Goal: Task Accomplishment & Management: Use online tool/utility

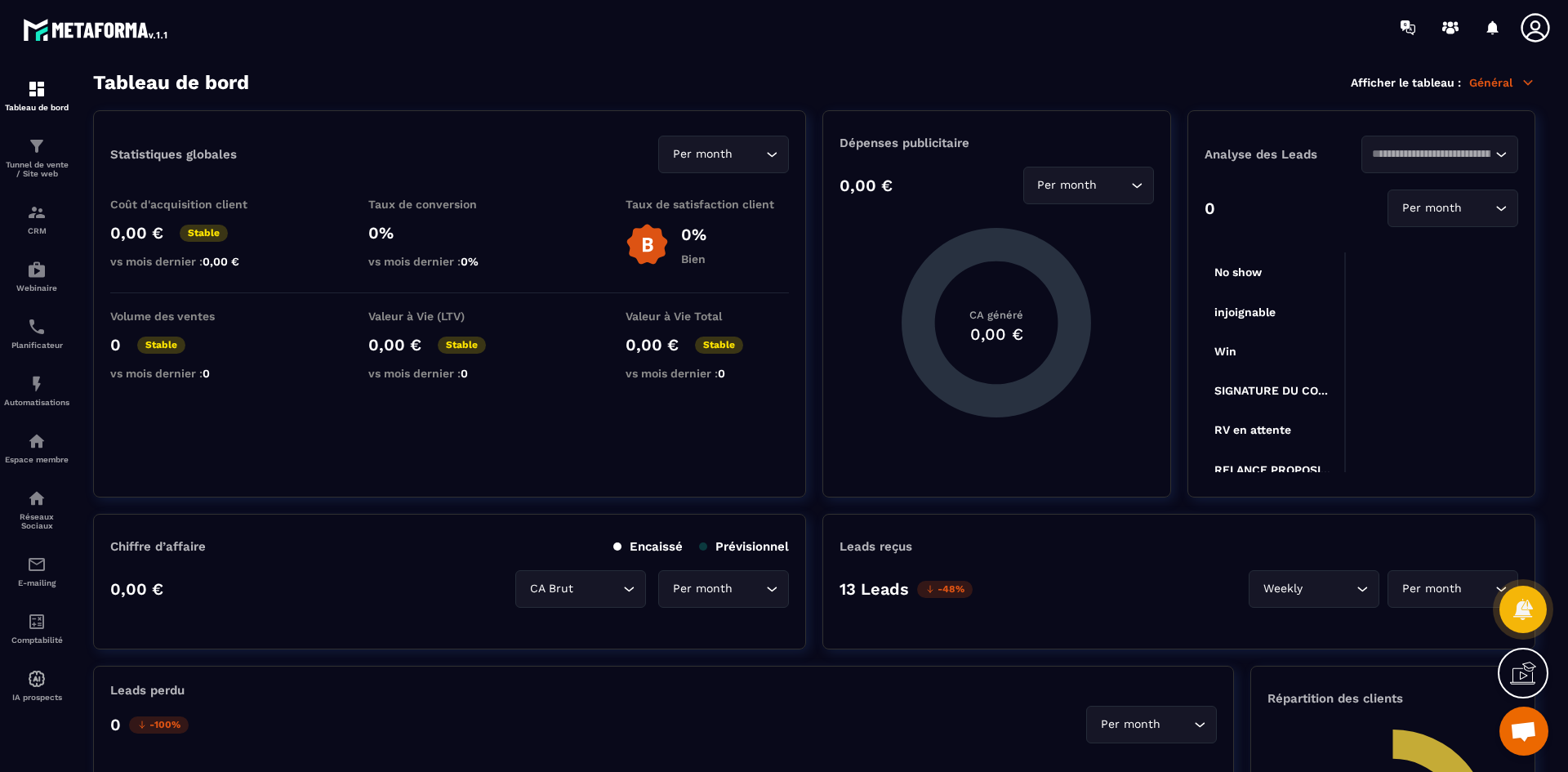
scroll to position [4721, 0]
click at [44, 167] on p "Tunnel de vente / Site web" at bounding box center [36, 169] width 65 height 18
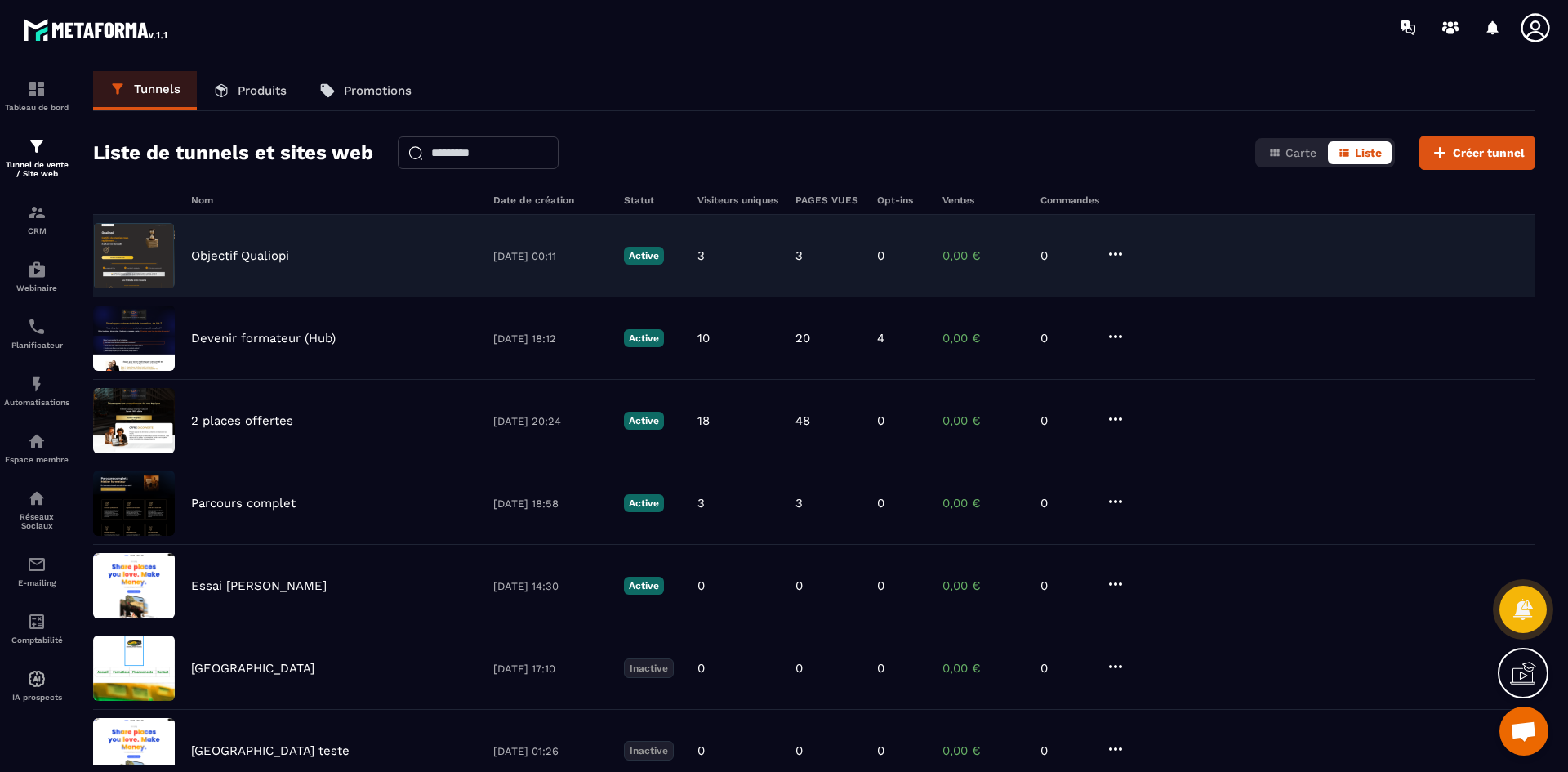
click at [247, 248] on p "Objectif Qualiopi" at bounding box center [240, 255] width 98 height 15
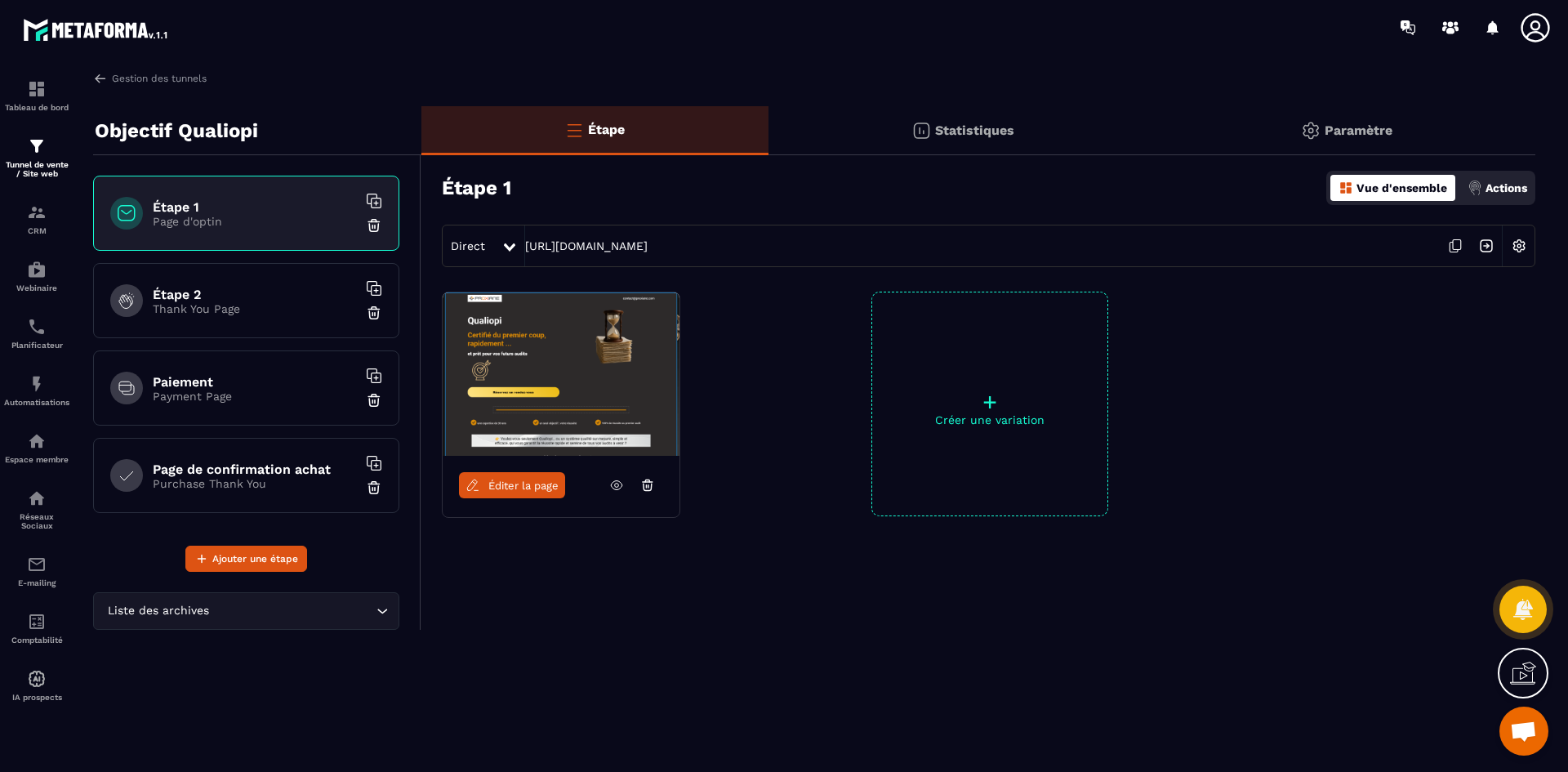
click at [600, 382] on img at bounding box center [561, 373] width 236 height 163
click at [530, 491] on span "Éditer la page" at bounding box center [524, 486] width 70 height 13
